Goal: Find specific page/section: Find specific page/section

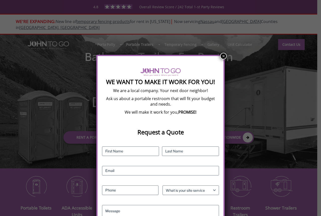
click at [221, 53] on button "×" at bounding box center [223, 56] width 7 height 7
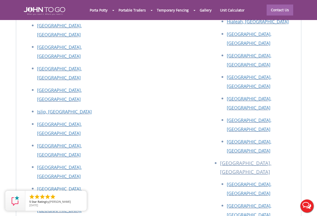
scroll to position [2247, 0]
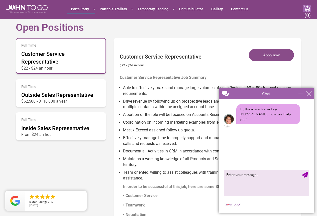
scroll to position [251, 0]
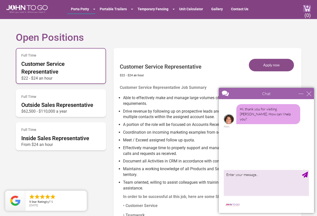
click at [310, 97] on div "Chat" at bounding box center [266, 93] width 95 height 11
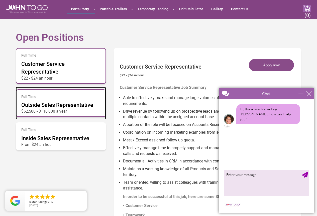
click at [68, 106] on span "Outside Sales Representative" at bounding box center [57, 105] width 72 height 6
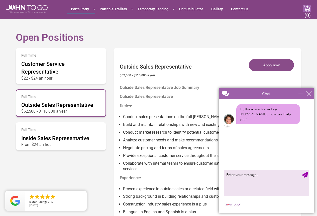
click at [308, 96] on div "Chat" at bounding box center [266, 93] width 95 height 11
click at [308, 93] on div "close" at bounding box center [308, 93] width 5 height 5
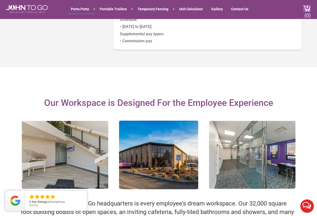
scroll to position [651, 0]
